Goal: Transaction & Acquisition: Book appointment/travel/reservation

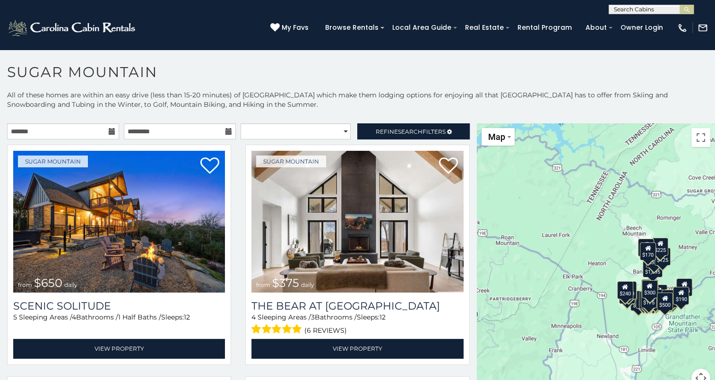
click at [110, 130] on icon at bounding box center [112, 131] width 7 height 7
click at [306, 71] on h1 "Sugar Mountain" at bounding box center [357, 76] width 715 height 27
click at [110, 130] on icon at bounding box center [112, 131] width 7 height 7
click at [393, 74] on h1 "Sugar Mountain" at bounding box center [357, 76] width 715 height 27
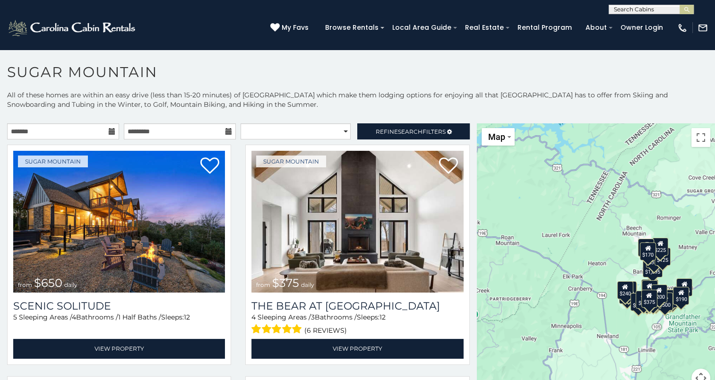
click at [683, 64] on h1 "Sugar Mountain" at bounding box center [357, 76] width 715 height 27
click at [22, 129] on input "text" at bounding box center [63, 131] width 112 height 16
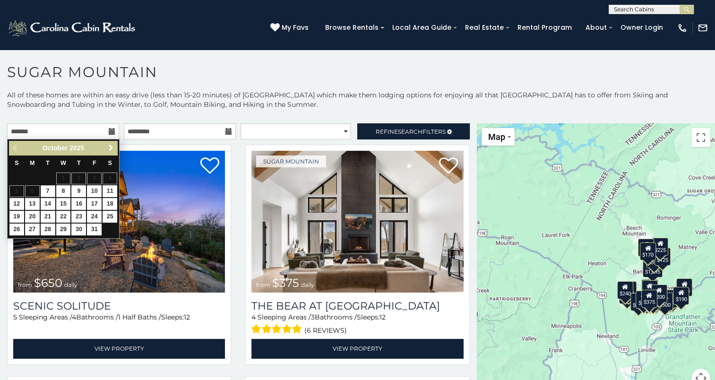
click at [110, 144] on span "Next" at bounding box center [111, 148] width 8 height 8
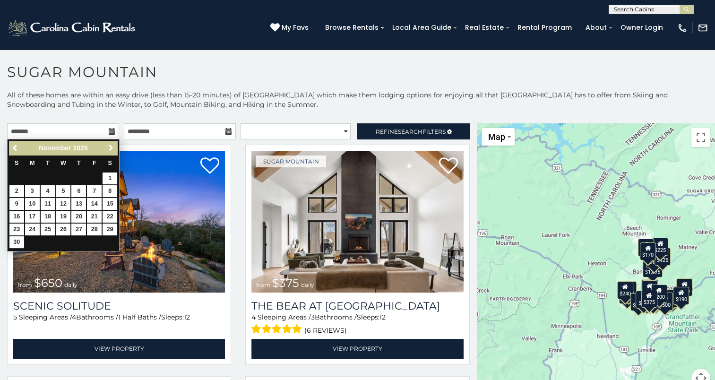
click at [110, 144] on span "Next" at bounding box center [111, 148] width 8 height 8
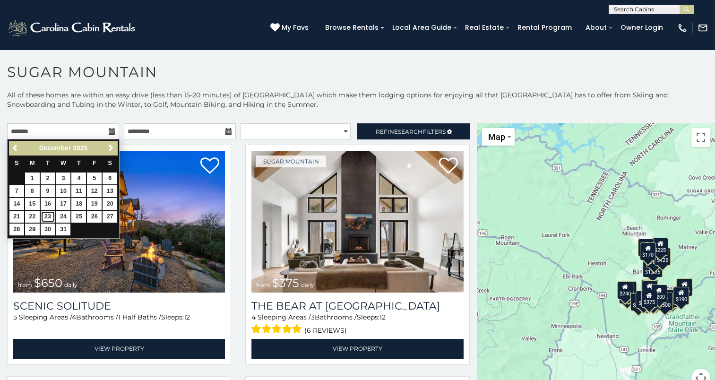
click at [49, 216] on link "23" at bounding box center [48, 217] width 15 height 12
type input "**********"
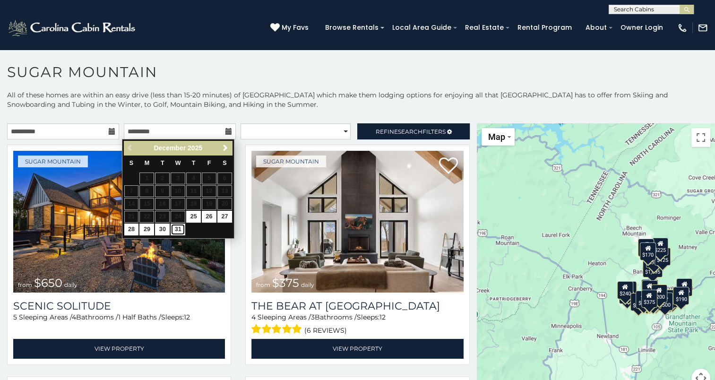
click at [177, 227] on link "31" at bounding box center [178, 230] width 15 height 12
type input "**********"
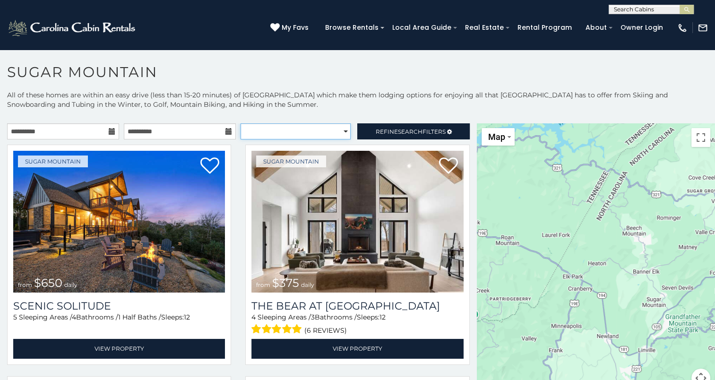
click at [294, 132] on select "**********" at bounding box center [296, 131] width 110 height 16
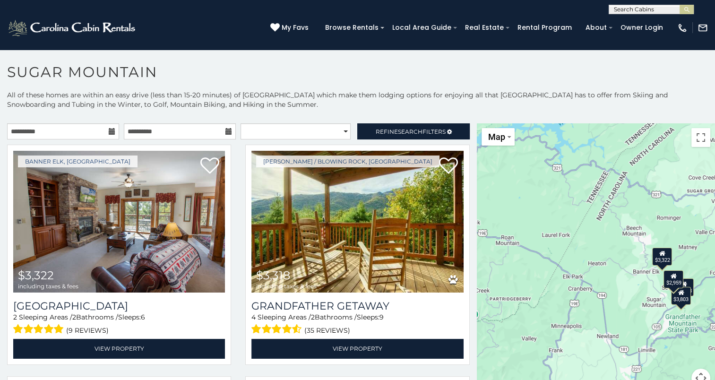
drag, startPoint x: 287, startPoint y: 114, endPoint x: 418, endPoint y: 141, distance: 133.8
click at [287, 113] on p "All of these homes are within an easy drive (less than 15-20 minutes) of Sugar …" at bounding box center [357, 104] width 715 height 28
click at [410, 131] on span "Search" at bounding box center [410, 131] width 25 height 7
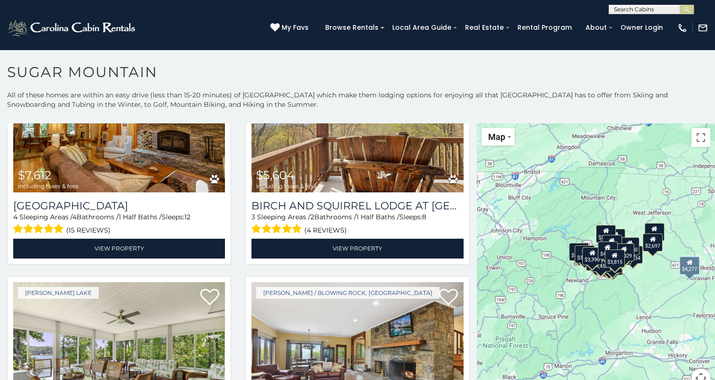
scroll to position [331, 0]
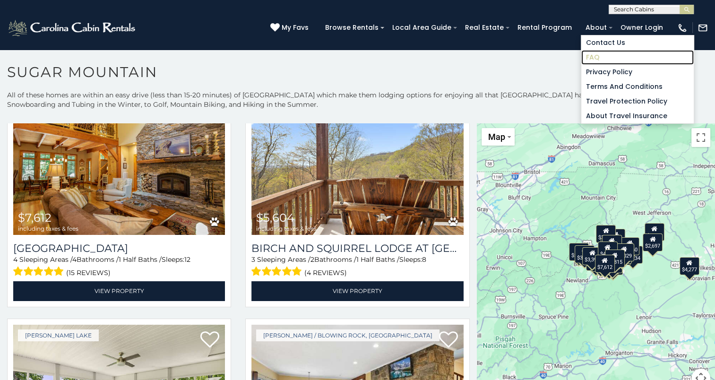
click at [601, 57] on link "FAQ" at bounding box center [637, 57] width 112 height 15
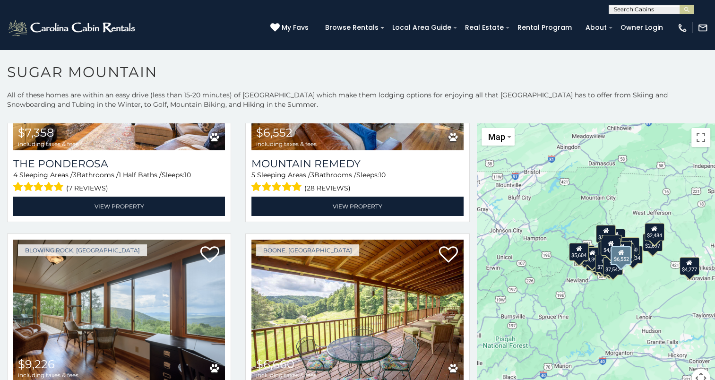
scroll to position [1607, 0]
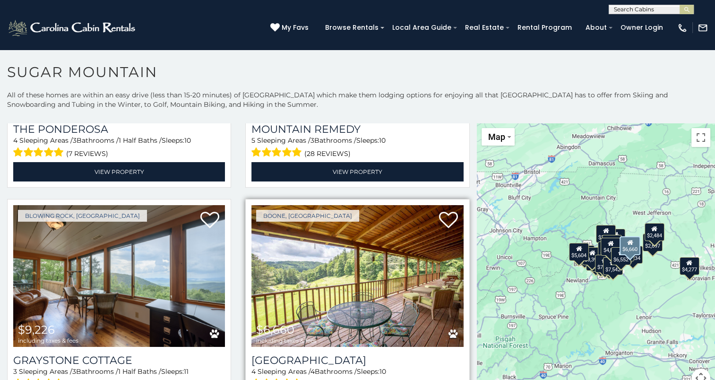
click at [338, 245] on img at bounding box center [357, 276] width 212 height 142
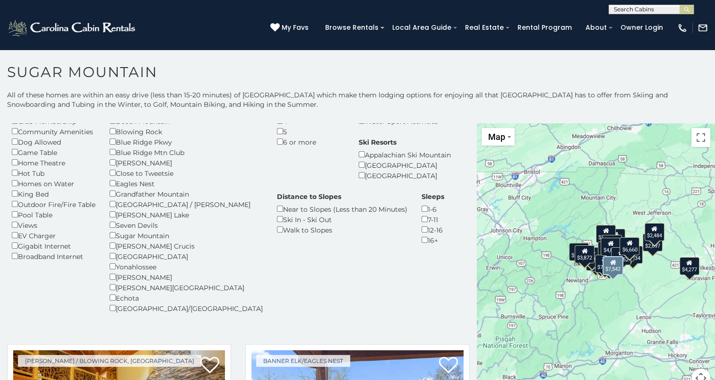
scroll to position [0, 0]
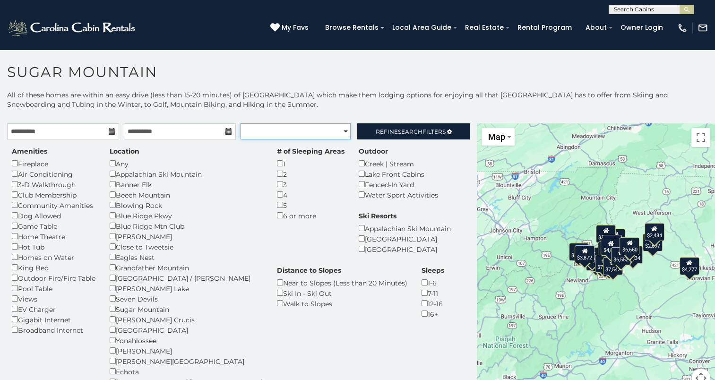
click at [342, 129] on select "**********" at bounding box center [296, 131] width 110 height 16
click at [401, 126] on link "Refine Search Filters" at bounding box center [413, 131] width 112 height 16
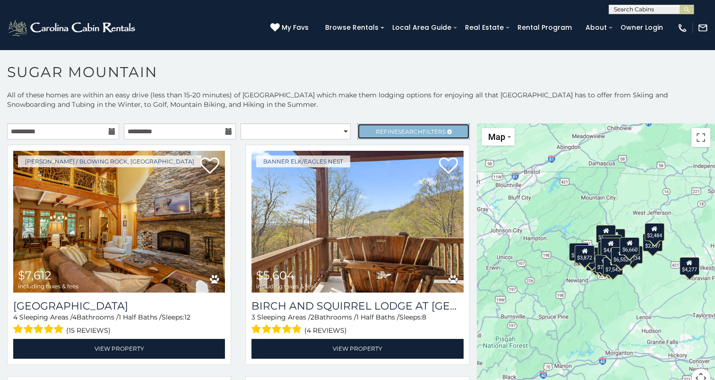
click at [401, 126] on link "Refine Search Filters" at bounding box center [413, 131] width 112 height 16
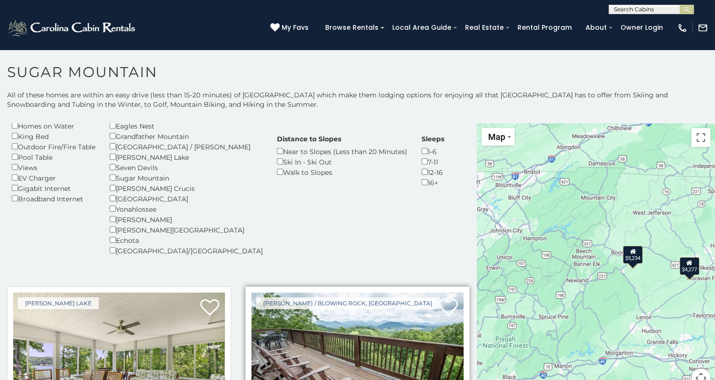
scroll to position [245, 0]
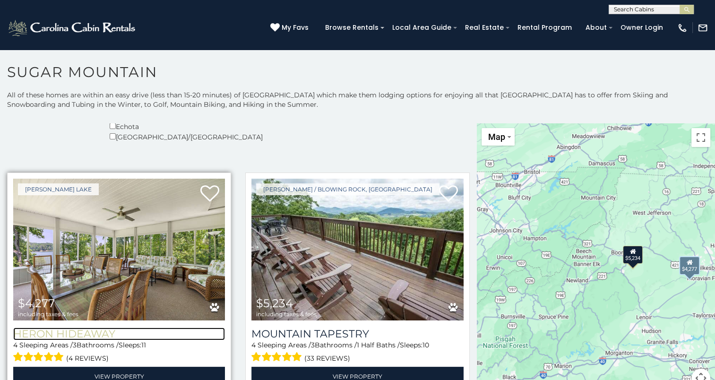
click at [65, 328] on h3 "Heron Hideaway" at bounding box center [119, 334] width 212 height 13
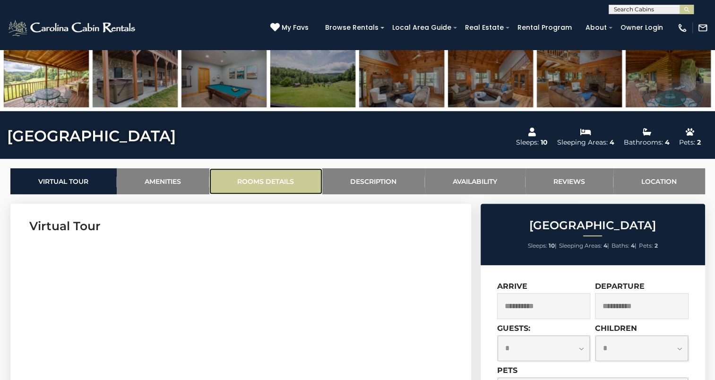
click at [251, 183] on link "Rooms Details" at bounding box center [265, 181] width 113 height 26
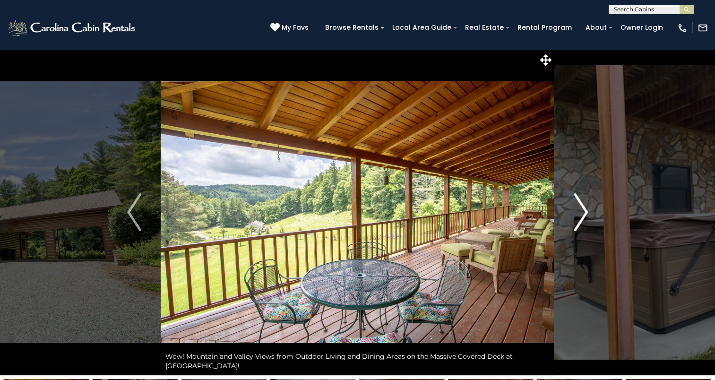
click at [581, 206] on img "Next" at bounding box center [581, 212] width 14 height 38
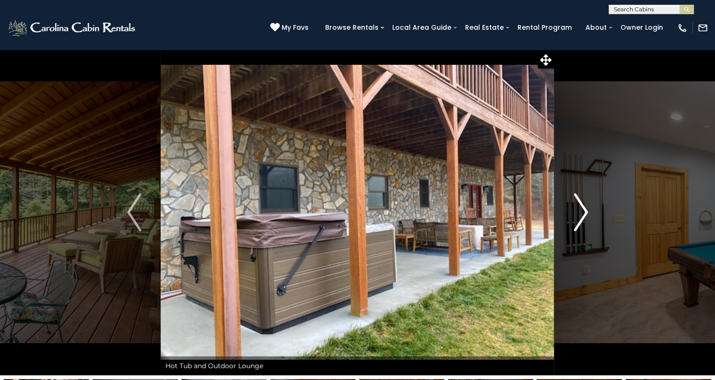
click at [581, 206] on img "Next" at bounding box center [581, 212] width 14 height 38
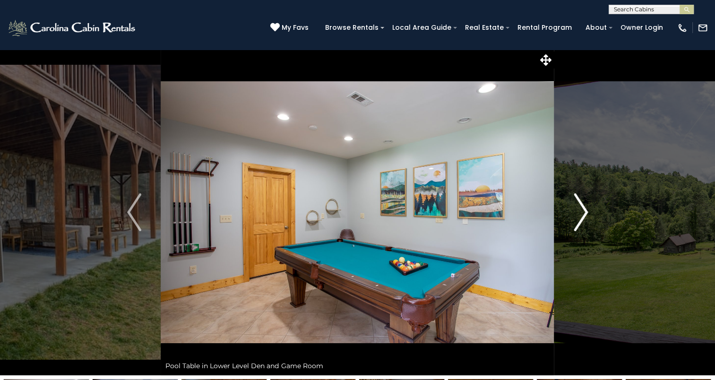
click at [581, 206] on img "Next" at bounding box center [581, 212] width 14 height 38
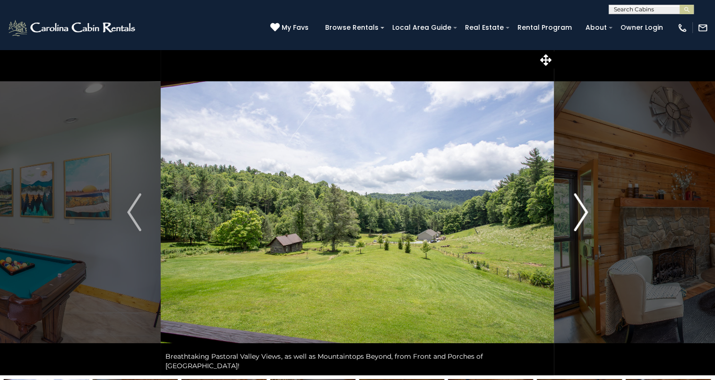
click at [581, 206] on img "Next" at bounding box center [581, 212] width 14 height 38
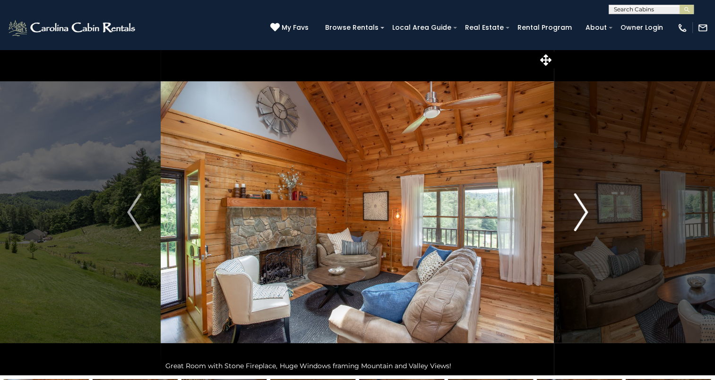
click at [581, 206] on img "Next" at bounding box center [581, 212] width 14 height 38
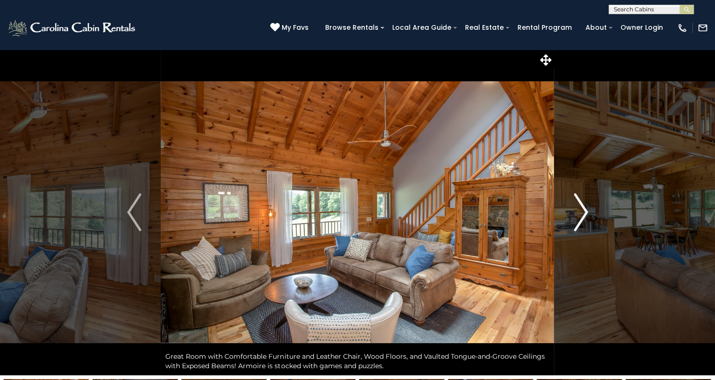
click at [581, 206] on img "Next" at bounding box center [581, 212] width 14 height 38
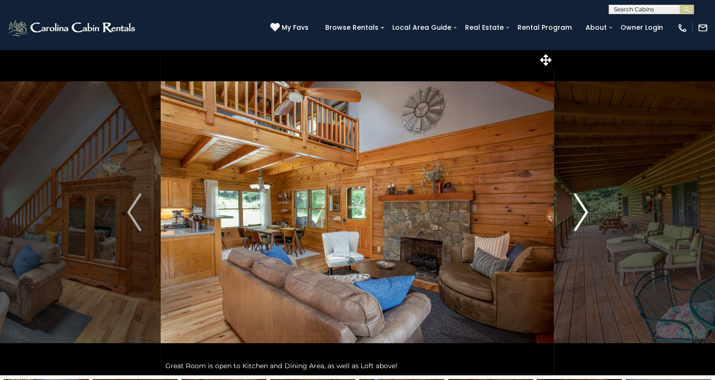
click at [581, 206] on img "Next" at bounding box center [581, 212] width 14 height 38
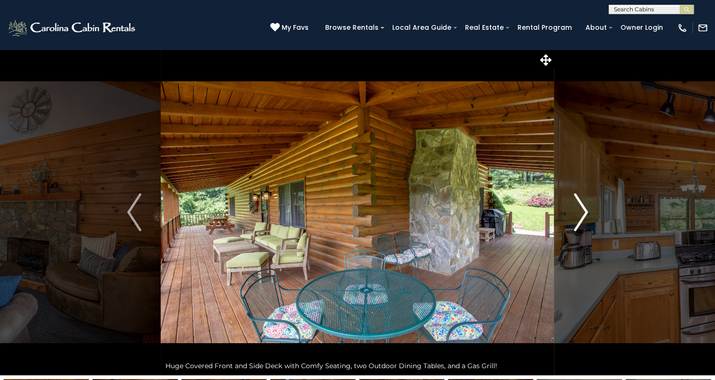
click at [581, 206] on img "Next" at bounding box center [581, 212] width 14 height 38
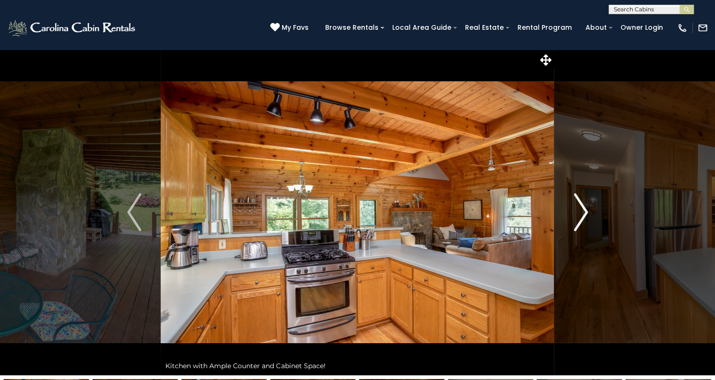
click at [581, 206] on img "Next" at bounding box center [581, 212] width 14 height 38
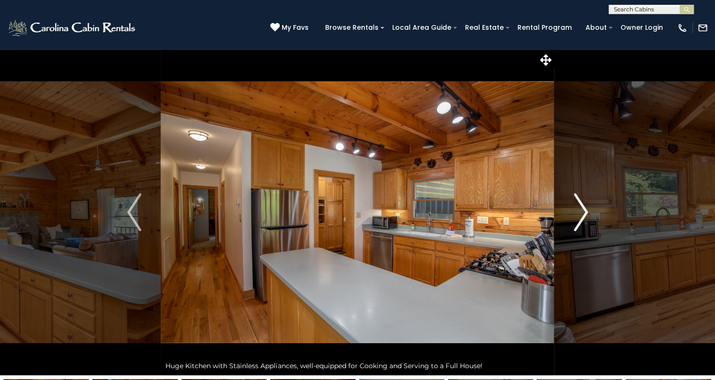
click at [581, 206] on img "Next" at bounding box center [581, 212] width 14 height 38
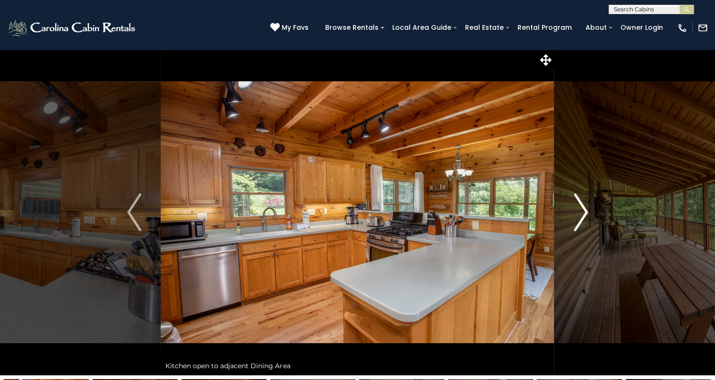
click at [581, 206] on img "Next" at bounding box center [581, 212] width 14 height 38
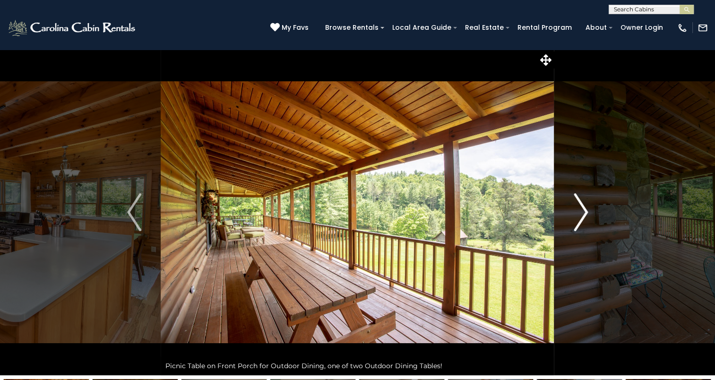
click at [589, 202] on button "Next" at bounding box center [580, 212] width 53 height 326
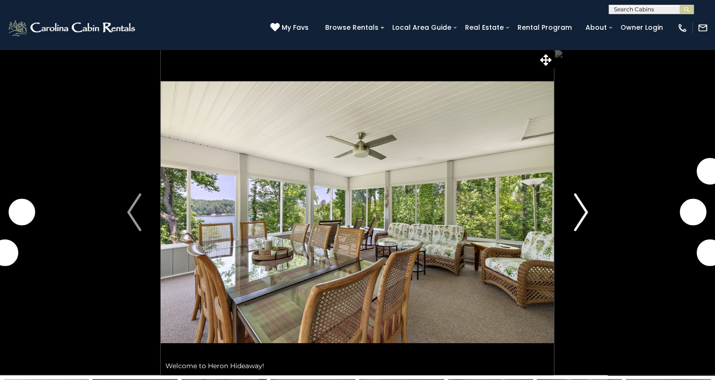
click at [589, 212] on button "Next" at bounding box center [580, 212] width 53 height 326
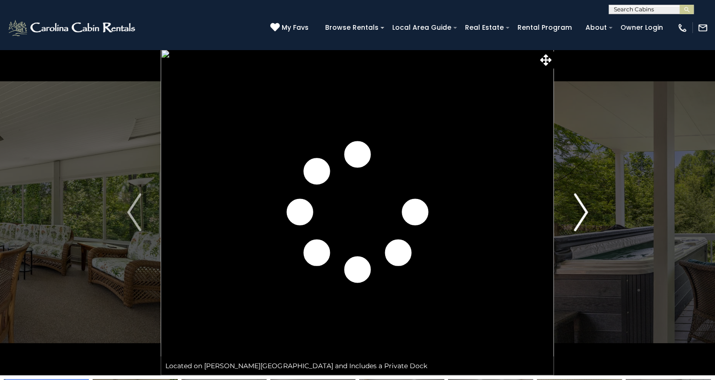
click at [588, 212] on button "Next" at bounding box center [580, 212] width 53 height 326
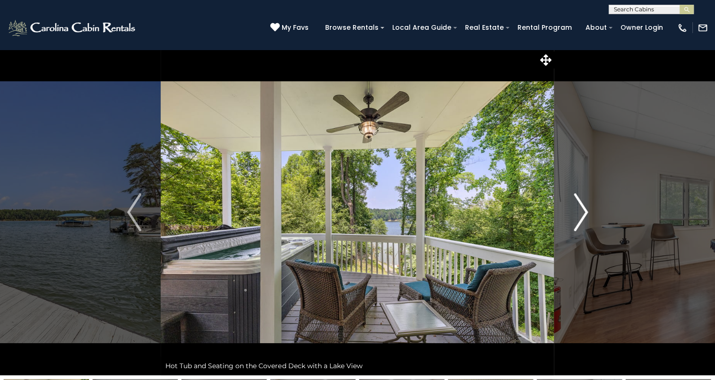
click at [588, 212] on button "Next" at bounding box center [580, 212] width 53 height 326
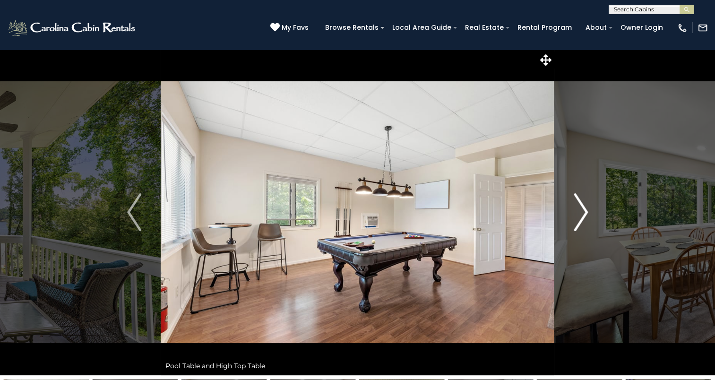
click at [588, 212] on button "Next" at bounding box center [580, 212] width 53 height 326
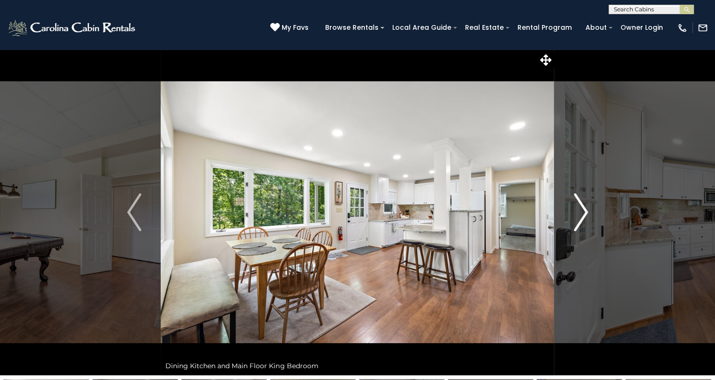
click at [588, 212] on button "Next" at bounding box center [580, 212] width 53 height 326
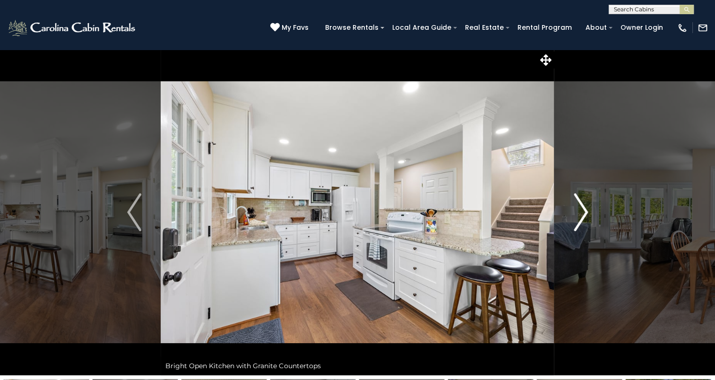
click at [588, 212] on button "Next" at bounding box center [580, 212] width 53 height 326
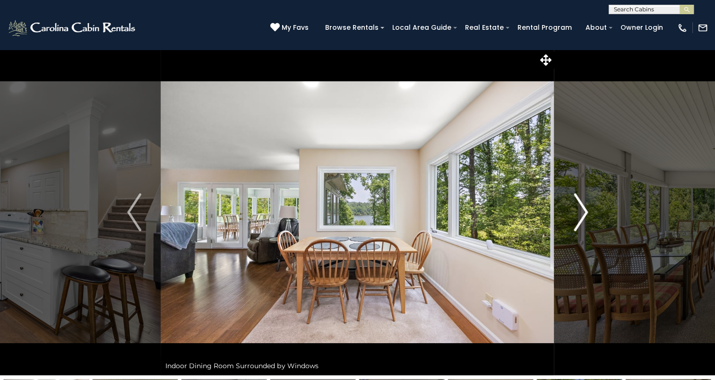
click at [588, 212] on button "Next" at bounding box center [580, 212] width 53 height 326
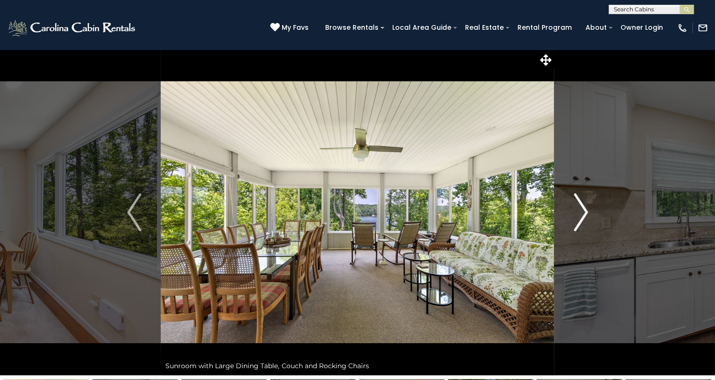
click at [588, 212] on button "Next" at bounding box center [580, 212] width 53 height 326
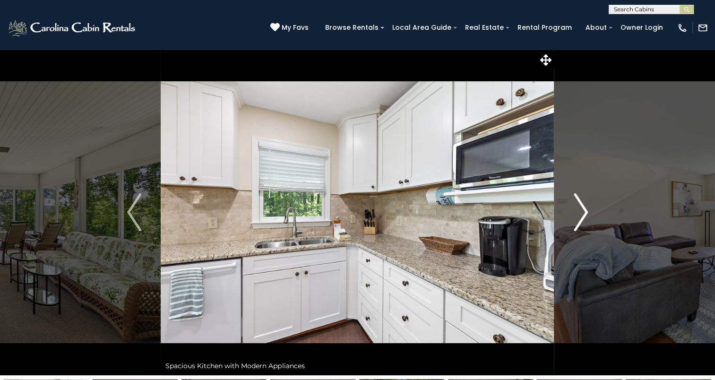
click at [588, 212] on button "Next" at bounding box center [580, 212] width 53 height 326
